Goal: Navigation & Orientation: Find specific page/section

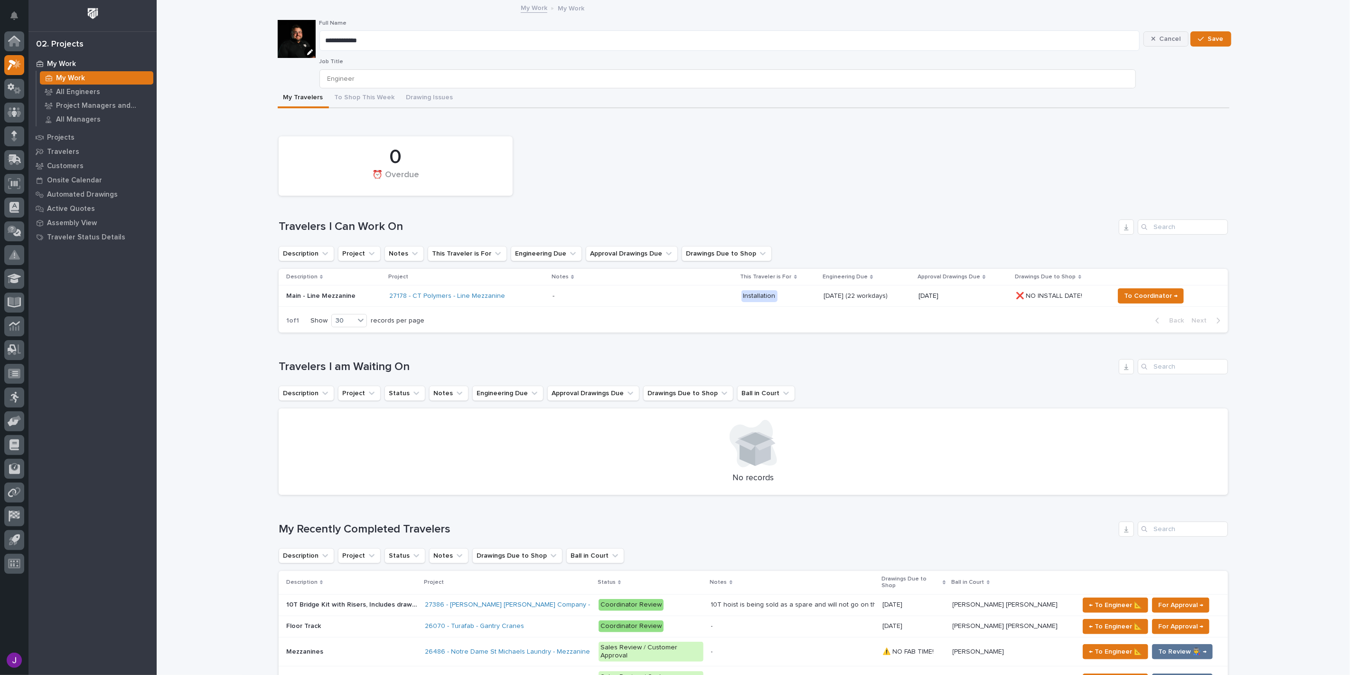
click at [1168, 38] on span "Cancel" at bounding box center [1169, 39] width 21 height 9
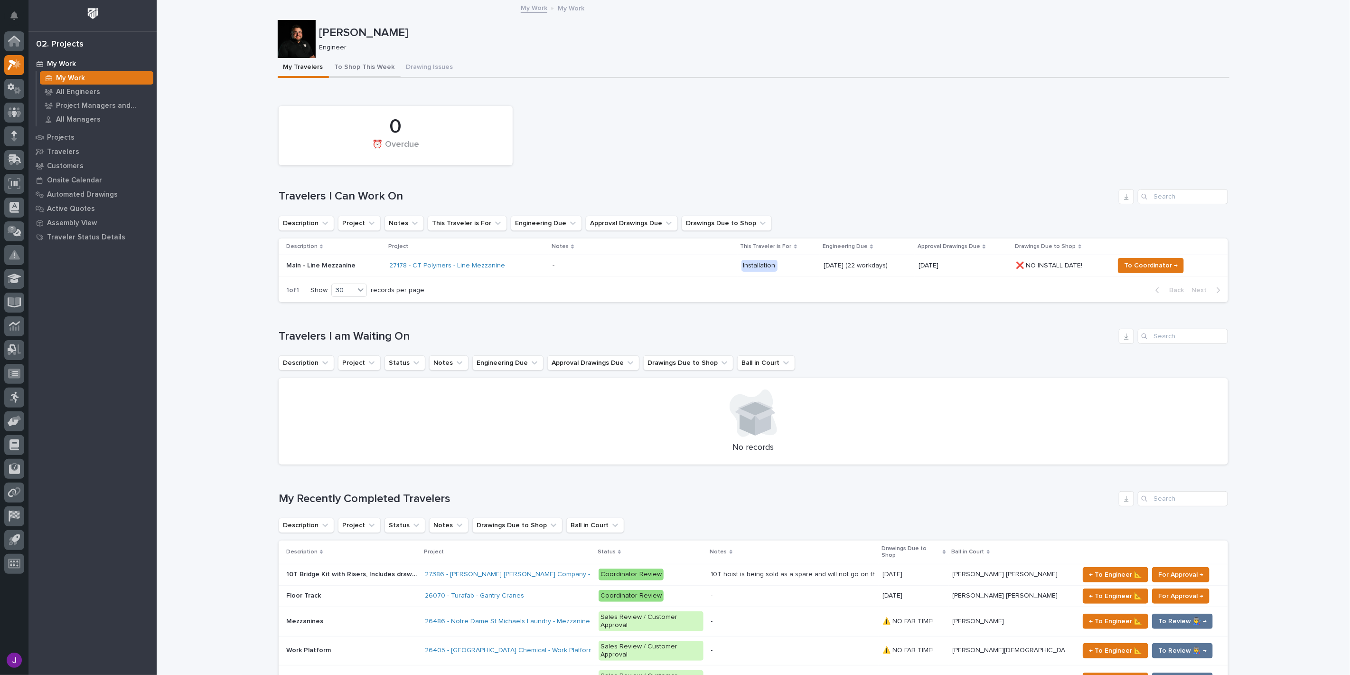
click at [366, 66] on button "To Shop This Week" at bounding box center [365, 68] width 72 height 20
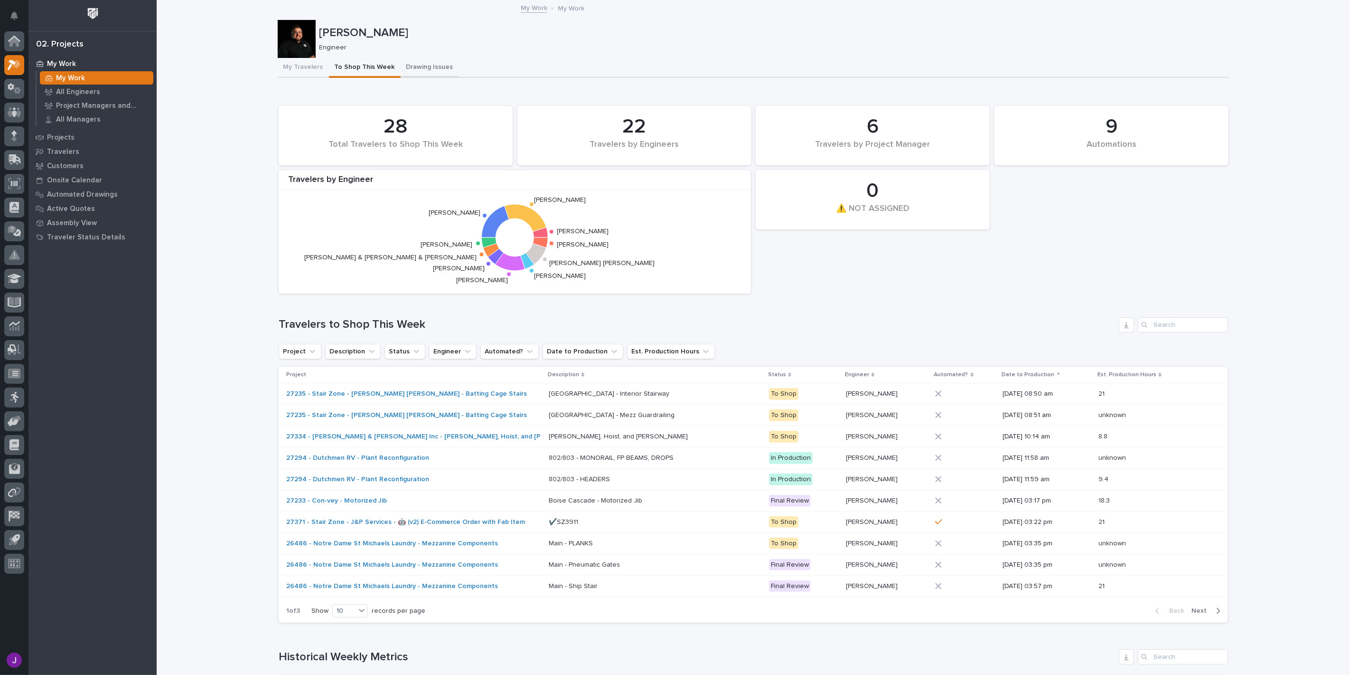
click at [422, 63] on button "Drawing Issues" at bounding box center [430, 68] width 58 height 20
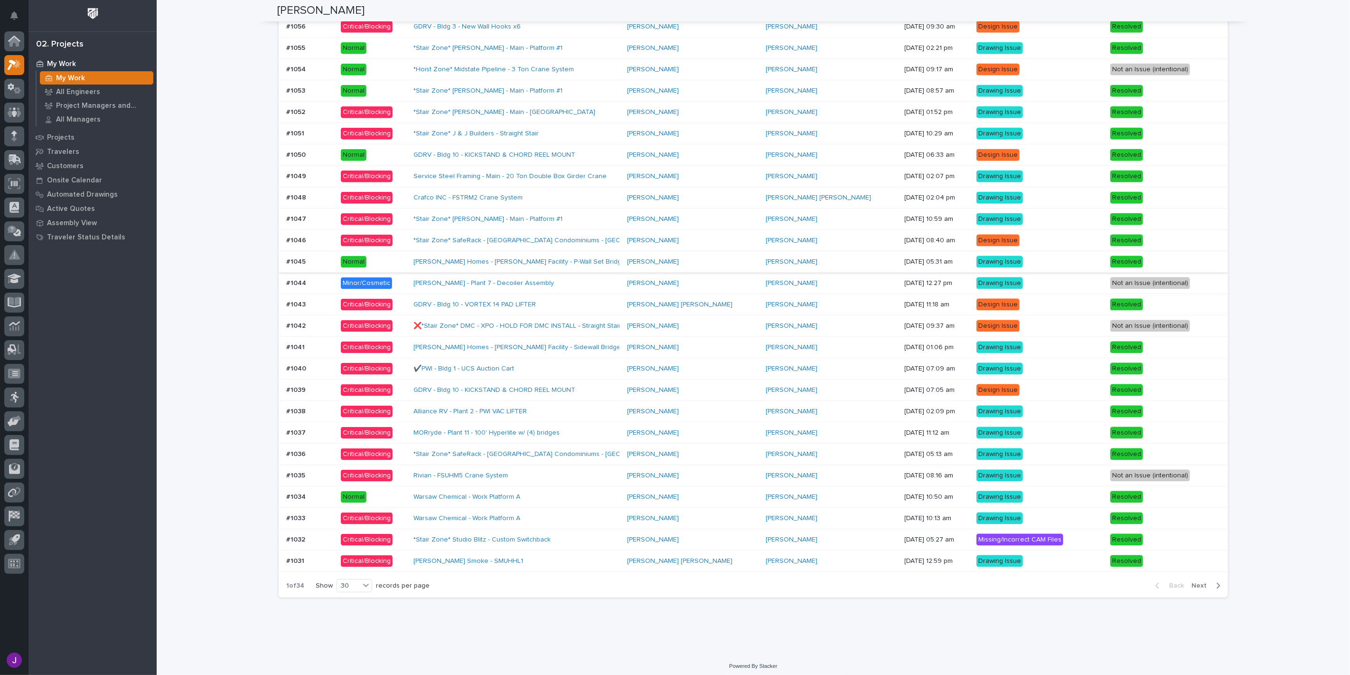
scroll to position [916, 0]
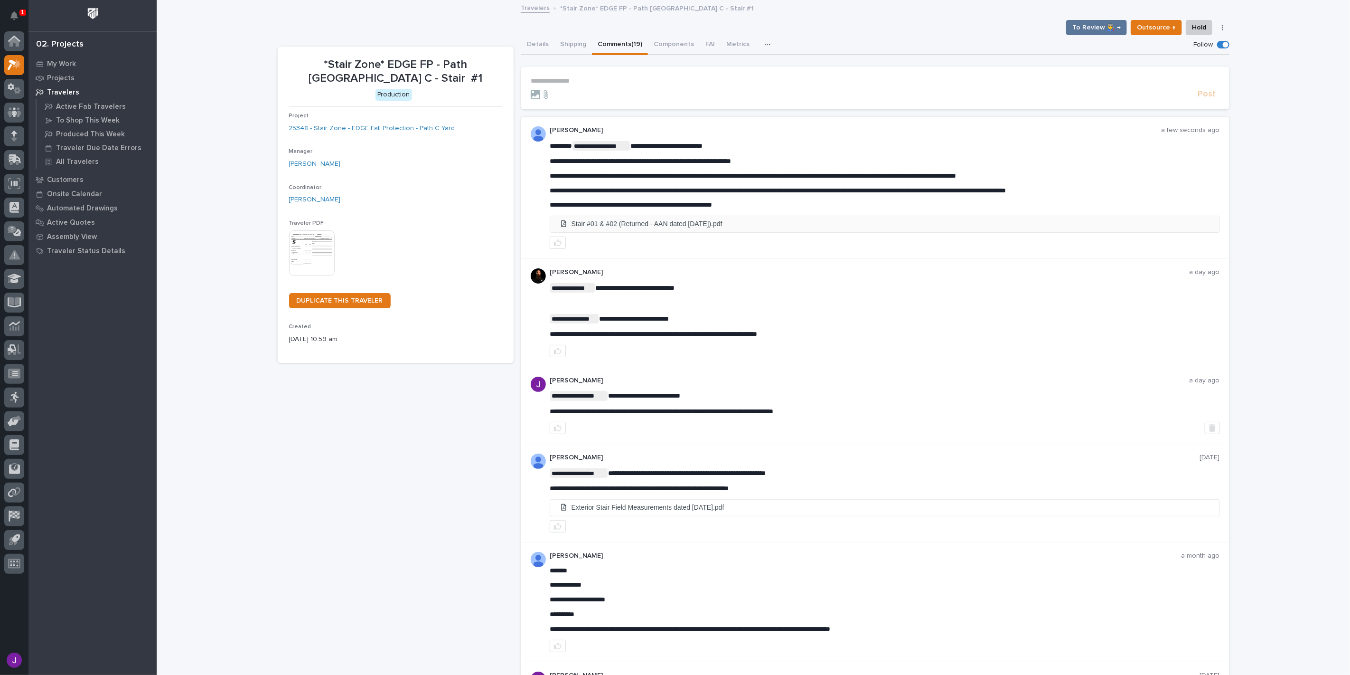
click at [668, 227] on li "Stair #01 & #02 (Returned - AAN dated [DATE]).pdf" at bounding box center [884, 224] width 669 height 16
click at [358, 129] on link "25348 - Stair Zone - EDGE Fall Protection - Path C Yard" at bounding box center [372, 128] width 166 height 10
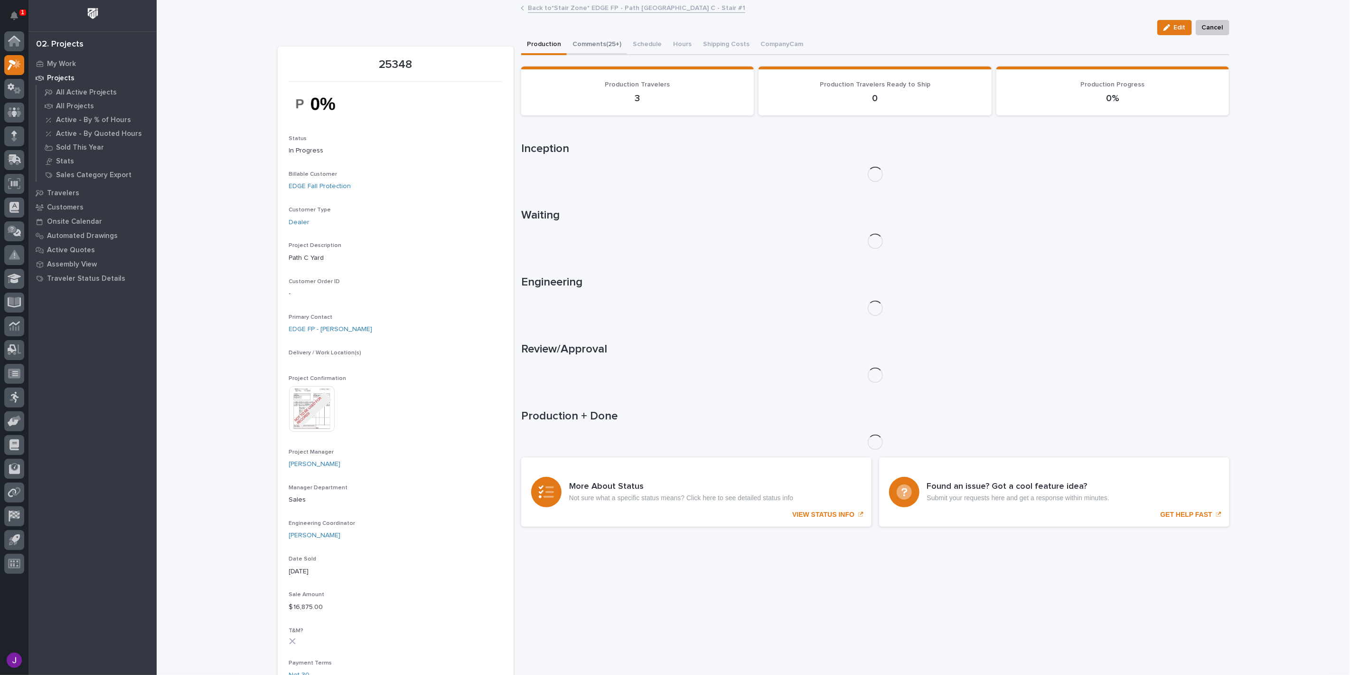
click at [596, 46] on button "Comments (25+)" at bounding box center [597, 45] width 60 height 20
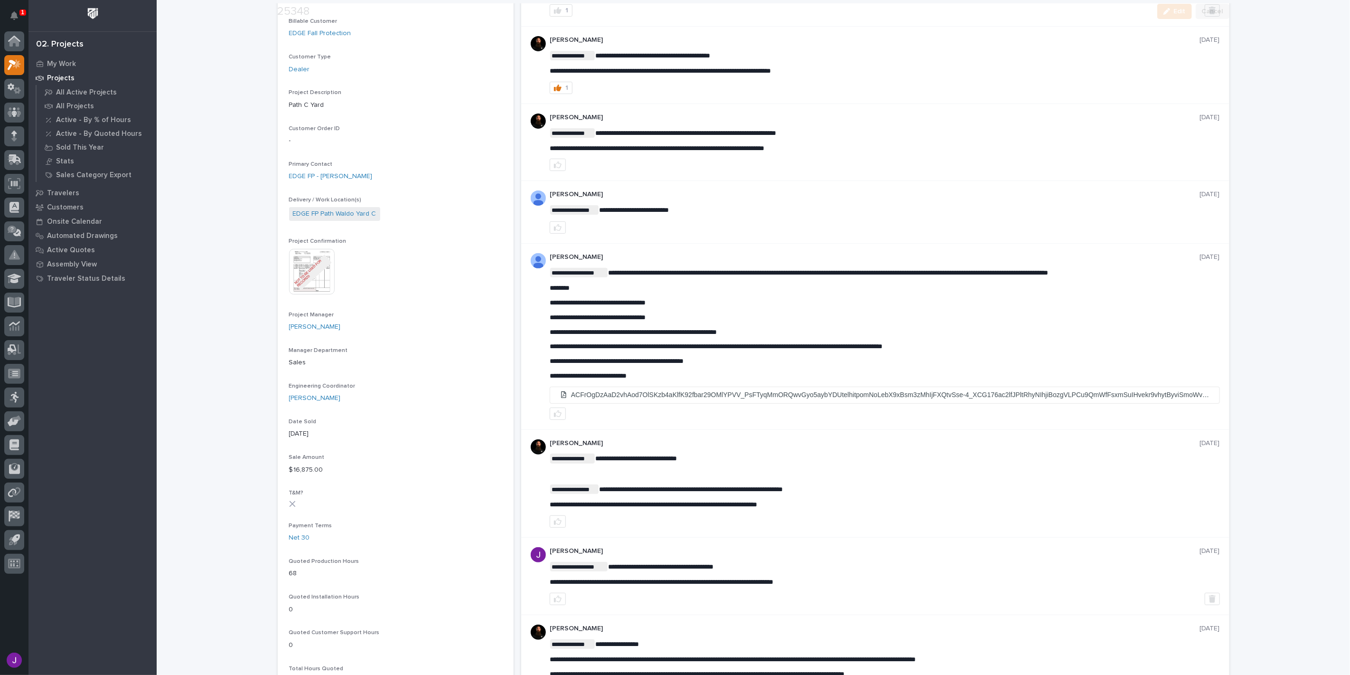
scroll to position [211, 0]
